Goal: Check status: Check status

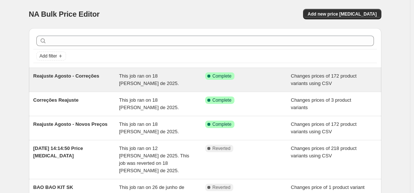
click at [87, 83] on div "Reajuste Agosto - Correções" at bounding box center [76, 79] width 86 height 15
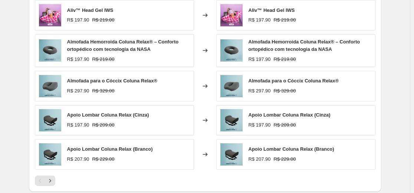
scroll to position [429, 0]
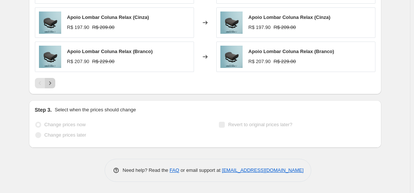
click at [55, 84] on button "Next" at bounding box center [50, 83] width 10 height 10
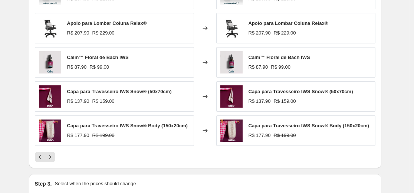
scroll to position [352, 0]
click at [54, 160] on icon "Next" at bounding box center [49, 157] width 7 height 7
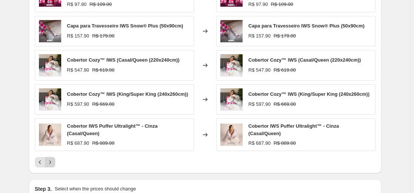
click at [54, 160] on icon "Next" at bounding box center [49, 162] width 7 height 7
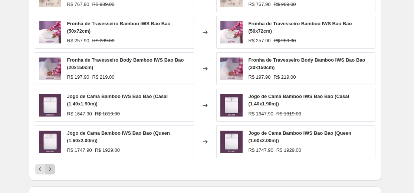
click at [53, 168] on icon "Next" at bounding box center [49, 169] width 7 height 7
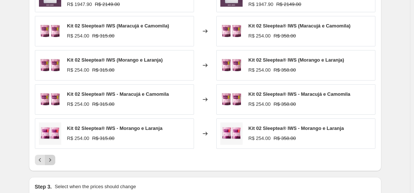
click at [53, 163] on icon "Next" at bounding box center [49, 159] width 7 height 7
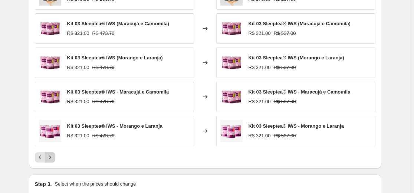
click at [54, 161] on icon "Next" at bounding box center [49, 157] width 7 height 7
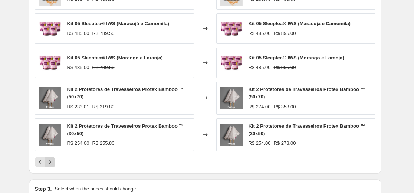
click at [54, 161] on icon "Next" at bounding box center [49, 162] width 7 height 7
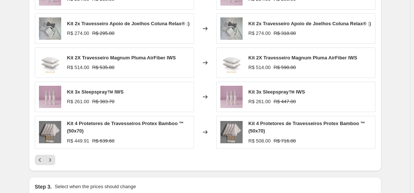
click at [271, 123] on span "Kit 4 Protetores de Travesseiros Protex Bamboo ™ (50x70)" at bounding box center [307, 127] width 117 height 13
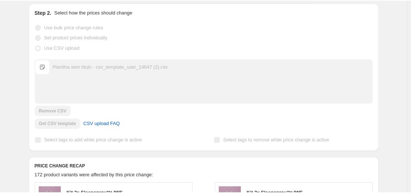
scroll to position [74, 0]
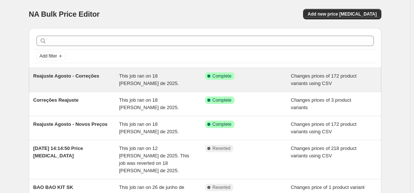
click at [152, 79] on span "This job ran on 18 de agosto de 2025." at bounding box center [149, 79] width 60 height 13
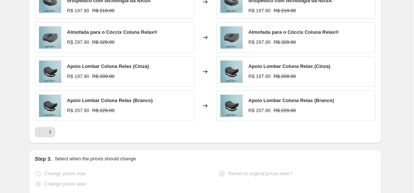
scroll to position [392, 0]
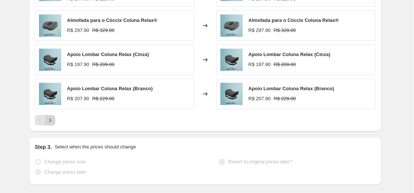
click at [53, 122] on icon "Next" at bounding box center [49, 120] width 7 height 7
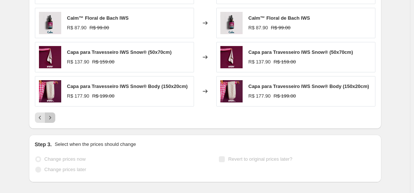
click at [53, 122] on button "Next" at bounding box center [50, 118] width 10 height 10
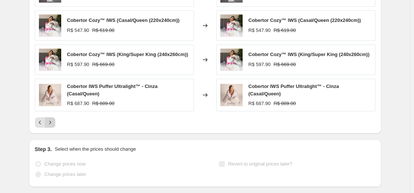
click at [53, 122] on icon "Next" at bounding box center [49, 122] width 7 height 7
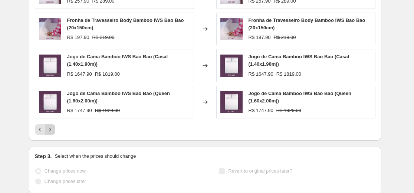
click at [48, 134] on button "Next" at bounding box center [50, 129] width 10 height 10
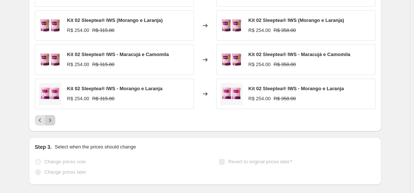
click at [52, 120] on icon "Next" at bounding box center [49, 120] width 7 height 7
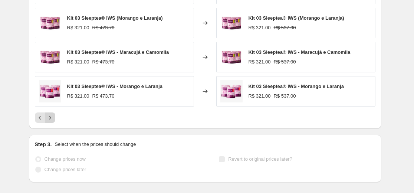
click at [52, 120] on icon "Next" at bounding box center [49, 117] width 7 height 7
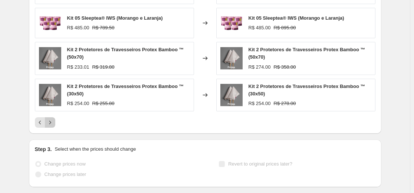
click at [52, 120] on icon "Next" at bounding box center [49, 122] width 7 height 7
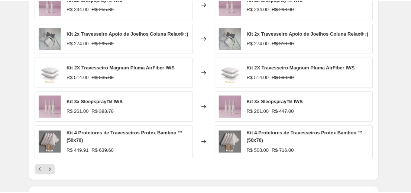
scroll to position [384, 0]
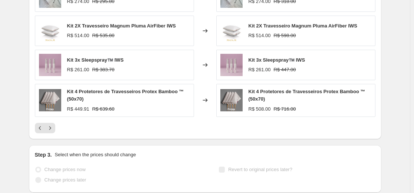
click at [266, 98] on span "Kit 4 Protetores de Travesseiros Protex Bamboo ™ (50x70)" at bounding box center [307, 95] width 117 height 13
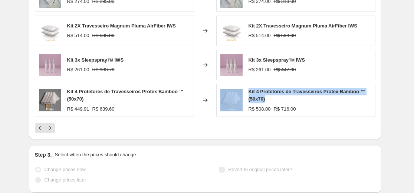
drag, startPoint x: 270, startPoint y: 100, endPoint x: 247, endPoint y: 90, distance: 25.4
click at [247, 90] on div "Kit 4 Protetores de Travesseiros Protex Bamboo ™ (50x70) R$ 508.00 R$ 716.00" at bounding box center [295, 100] width 159 height 33
copy div "Kit 4 Protetores de Travesseiros Protex Bamboo ™ (50x70)"
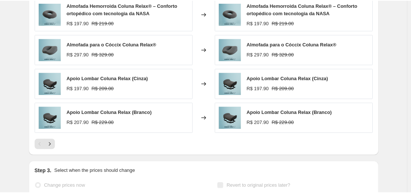
scroll to position [355, 0]
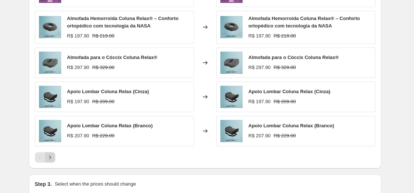
click at [47, 154] on button "Next" at bounding box center [50, 157] width 10 height 10
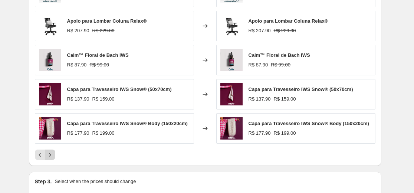
click at [51, 156] on icon "Next" at bounding box center [50, 154] width 2 height 3
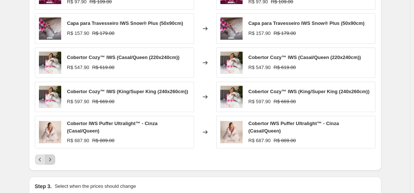
click at [52, 156] on icon "Next" at bounding box center [49, 159] width 7 height 7
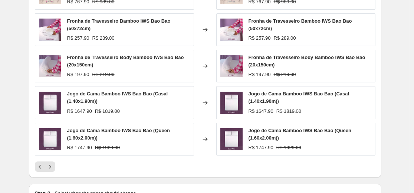
click at [58, 165] on div at bounding box center [205, 167] width 341 height 10
click at [48, 164] on icon "Next" at bounding box center [49, 166] width 7 height 7
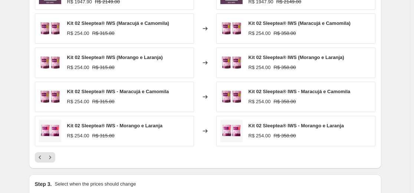
click at [52, 164] on div "PRICE CHANGE RECAP 172 product variants were affected by this price change: Jog…" at bounding box center [205, 60] width 353 height 218
click at [51, 159] on icon "Next" at bounding box center [49, 157] width 7 height 7
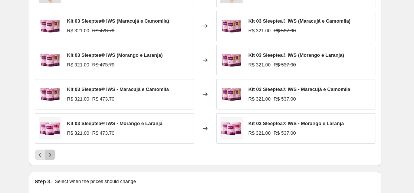
click at [48, 152] on icon "Next" at bounding box center [49, 154] width 7 height 7
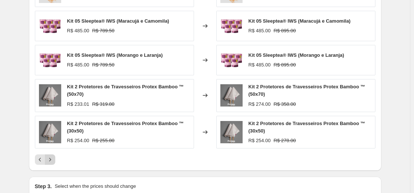
click at [50, 156] on icon "Next" at bounding box center [49, 159] width 7 height 7
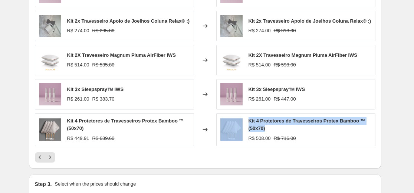
drag, startPoint x: 276, startPoint y: 130, endPoint x: 241, endPoint y: 125, distance: 35.6
click at [241, 125] on div "Kit 4 Protetores de Travesseiros Protex Bamboo ™ (50x70) R$ 508.00 R$ 716.00" at bounding box center [295, 129] width 159 height 33
copy div "Kit 4 Protetores de Travesseiros Protex Bamboo ™ (50x70)"
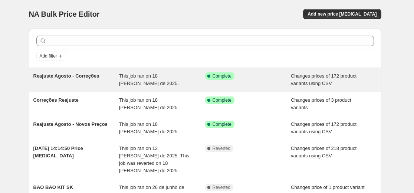
click at [73, 77] on span "Reajuste Agosto - Correções" at bounding box center [66, 76] width 66 height 6
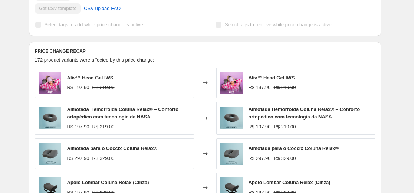
scroll to position [243, 0]
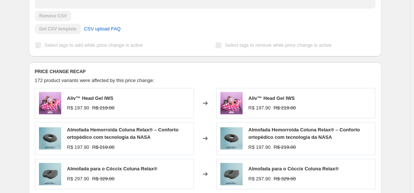
click at [58, 70] on h6 "PRICE CHANGE RECAP" at bounding box center [205, 72] width 341 height 6
copy h6 "PRICE CHANGE RECAP"
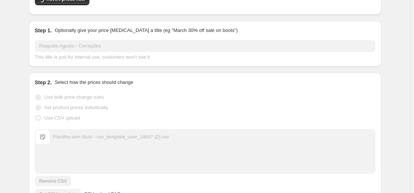
scroll to position [0, 0]
